Goal: Task Accomplishment & Management: Complete application form

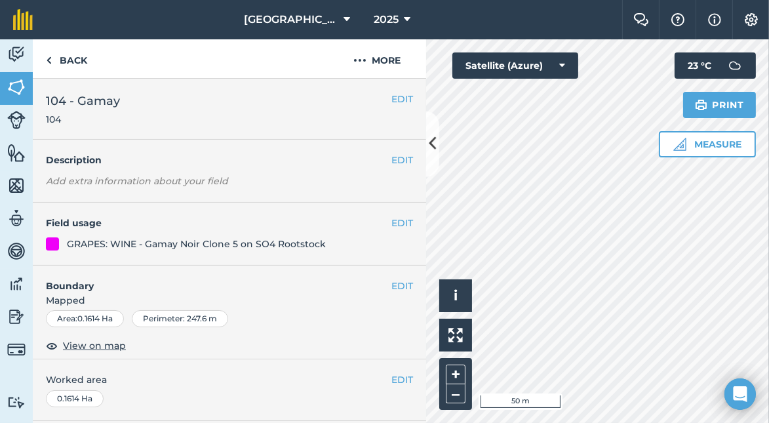
scroll to position [131, 0]
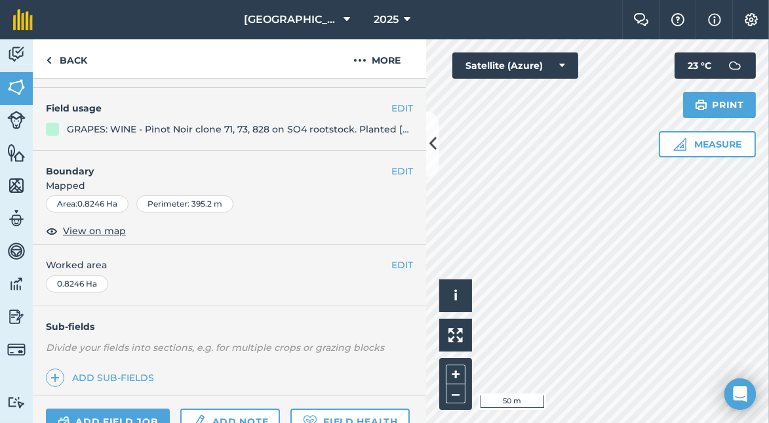
scroll to position [131, 0]
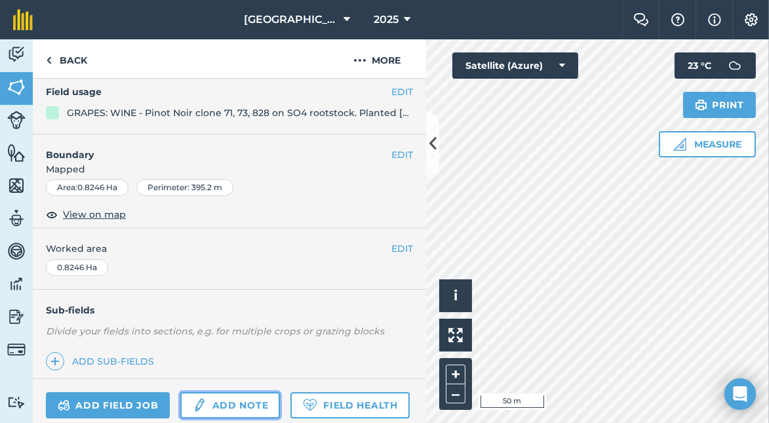
click at [229, 401] on link "Add note" at bounding box center [230, 405] width 100 height 26
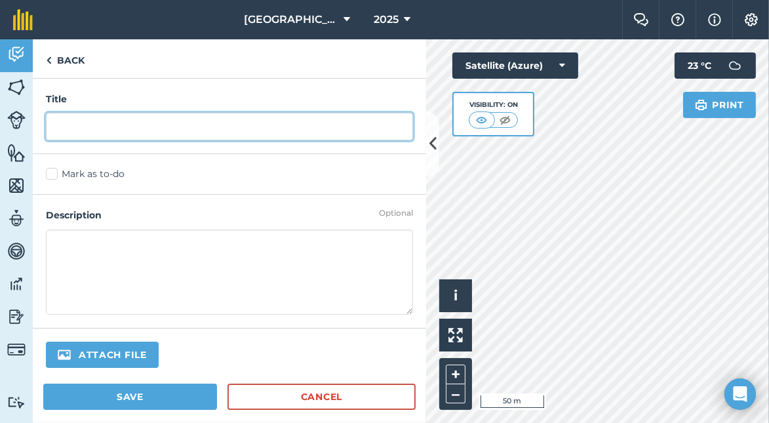
click at [79, 123] on input "text" at bounding box center [229, 127] width 367 height 28
type input "planted [DATE]"
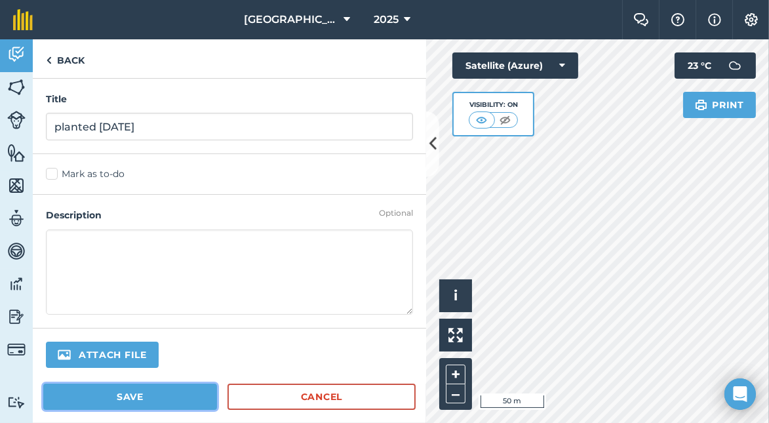
click at [170, 389] on button "Save" at bounding box center [130, 396] width 174 height 26
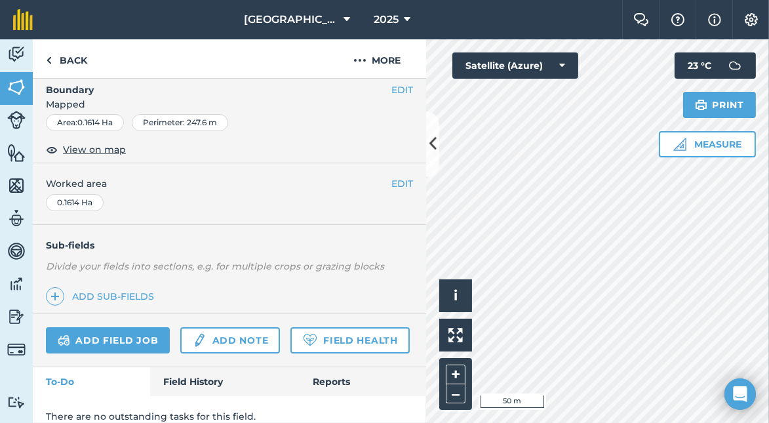
scroll to position [242, 0]
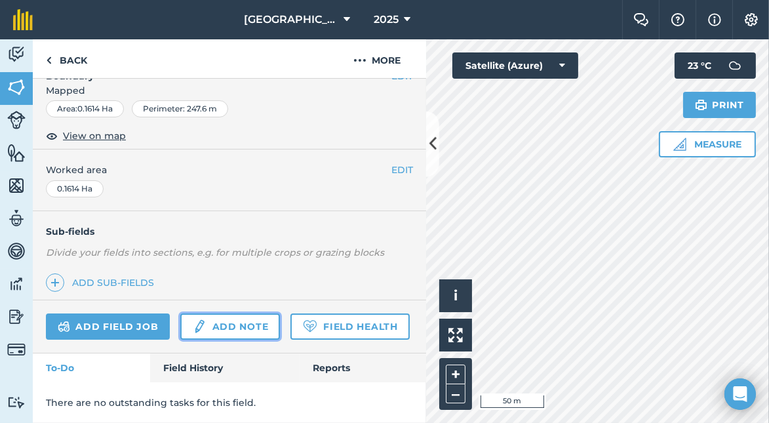
click at [240, 313] on link "Add note" at bounding box center [230, 326] width 100 height 26
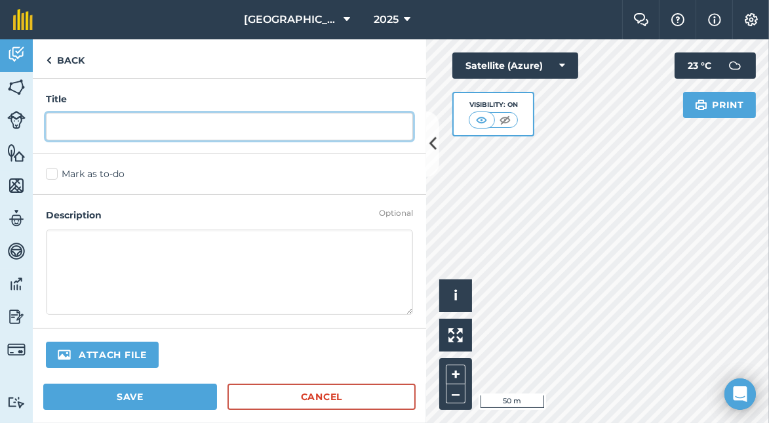
click at [75, 125] on input "text" at bounding box center [229, 127] width 367 height 28
type input "planted [DATE]"
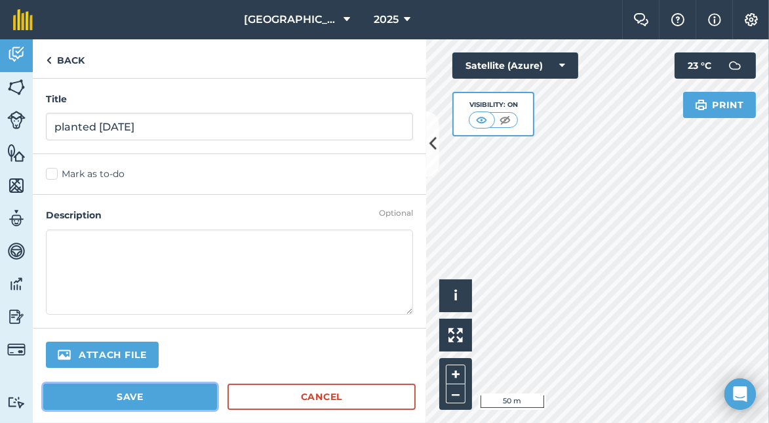
click at [138, 392] on button "Save" at bounding box center [130, 396] width 174 height 26
